Goal: Transaction & Acquisition: Purchase product/service

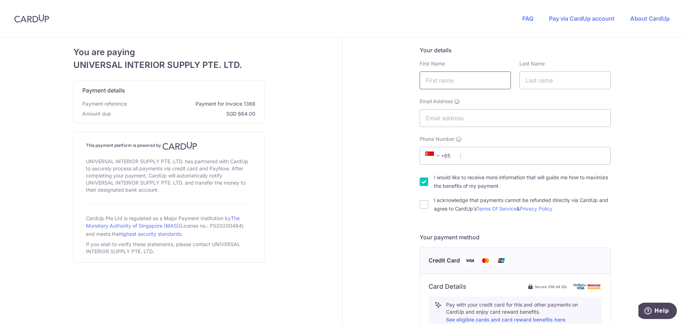
click at [439, 77] on input "text" at bounding box center [465, 81] width 91 height 18
type input "[PERSON_NAME]"
type input "[EMAIL_ADDRESS][DOMAIN_NAME]"
type input "91902522"
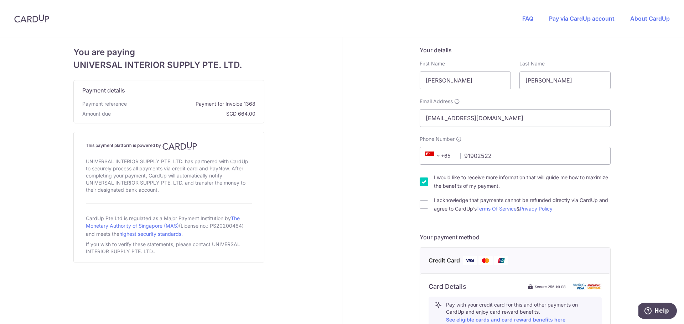
type input "467385"
type input "[STREET_ADDRESS]"
click at [424, 206] on input "I acknowledge that payments cannot be refunded directly via CardUp and agree to…" at bounding box center [424, 205] width 9 height 9
checkbox input "true"
click at [420, 185] on input "I would like to receive more information that will guide me how to maximize the…" at bounding box center [424, 182] width 9 height 9
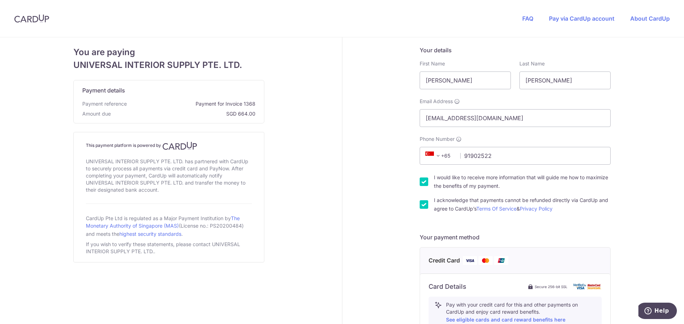
checkbox input "false"
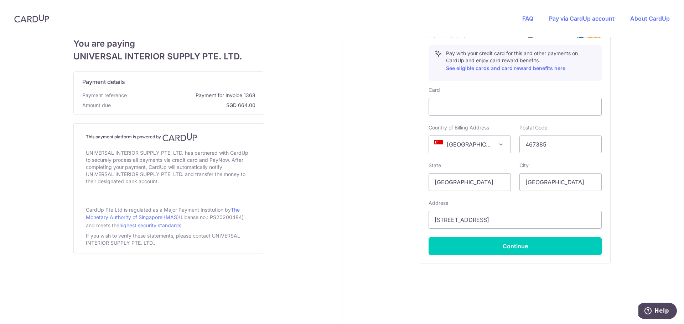
scroll to position [252, 0]
click at [512, 223] on input "[STREET_ADDRESS]" at bounding box center [514, 220] width 173 height 18
type input "[STREET_ADDRESS]"
drag, startPoint x: 570, startPoint y: 291, endPoint x: 570, endPoint y: 287, distance: 4.3
click at [570, 291] on div "Your details First Name [PERSON_NAME] Last Name [PERSON_NAME] Email Address [EM…" at bounding box center [515, 54] width 346 height 539
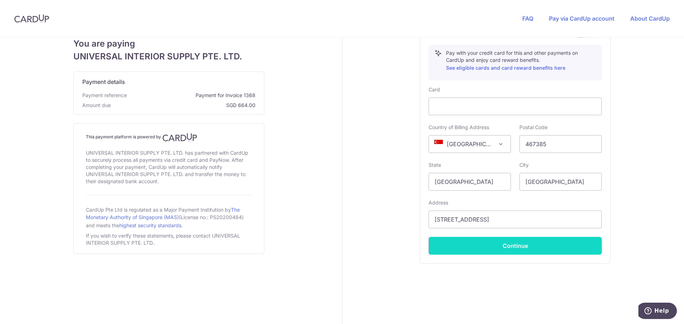
click at [559, 250] on button "Continue" at bounding box center [514, 246] width 173 height 18
type input "**** 7318"
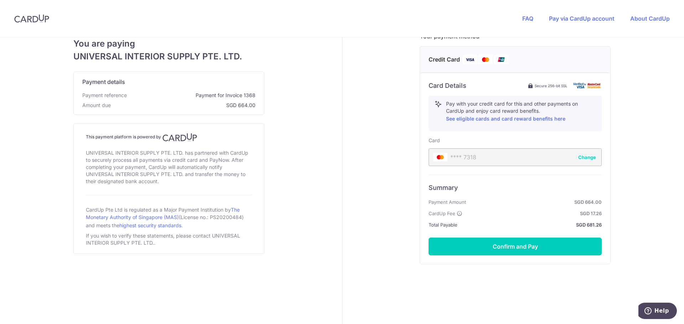
scroll to position [202, 0]
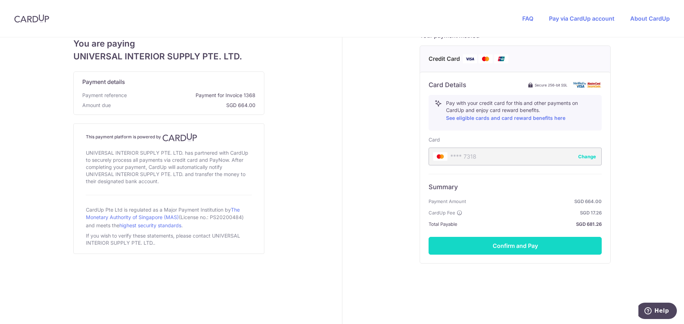
click at [529, 247] on button "Confirm and Pay" at bounding box center [514, 246] width 173 height 18
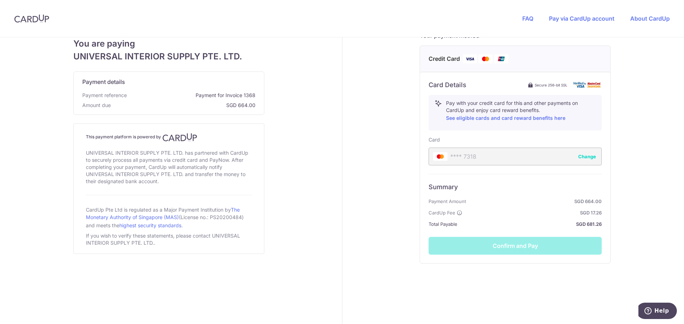
click at [540, 283] on form "Your details First Name [PERSON_NAME] Last Name [PERSON_NAME] Email Address [EM…" at bounding box center [515, 67] width 191 height 447
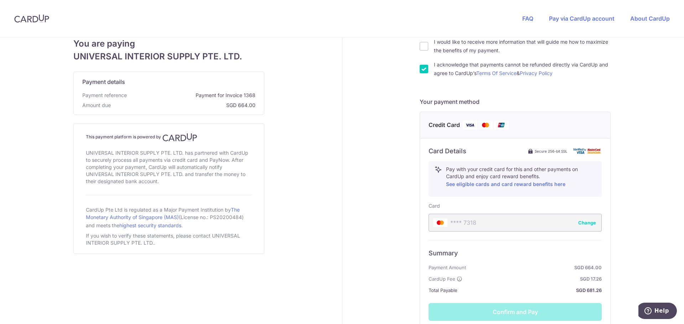
scroll to position [95, 0]
